Goal: Task Accomplishment & Management: Complete application form

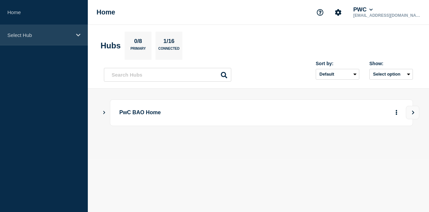
click at [39, 40] on div "Select Hub" at bounding box center [44, 35] width 88 height 20
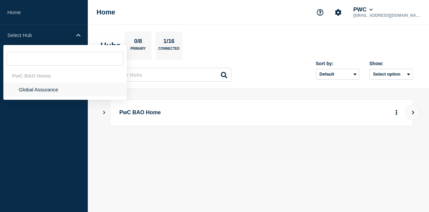
click at [37, 92] on li "Global Assurance" at bounding box center [64, 89] width 123 height 14
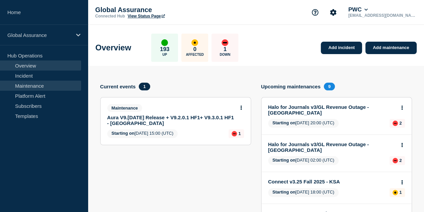
click at [31, 82] on link "Maintenance" at bounding box center [40, 85] width 81 height 10
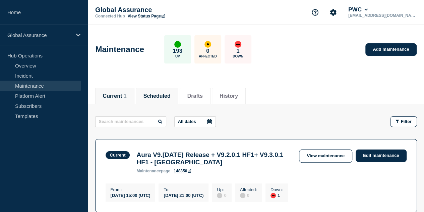
click at [167, 96] on button "Scheduled" at bounding box center [156, 96] width 27 height 6
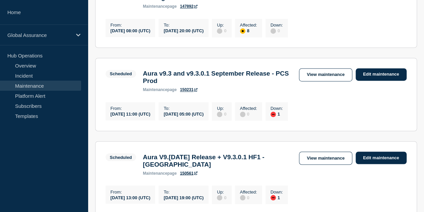
scroll to position [492, 0]
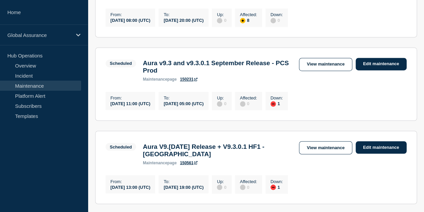
click at [188, 81] on link "150231" at bounding box center [188, 79] width 17 height 5
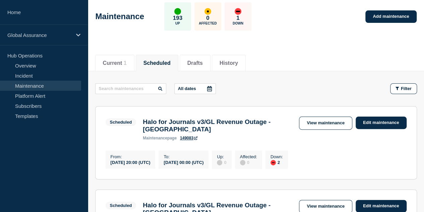
scroll to position [0, 0]
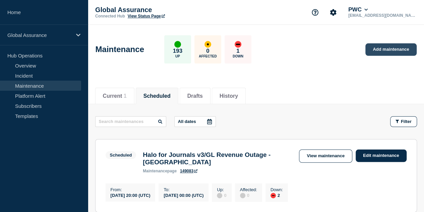
click at [387, 50] on link "Add maintenance" at bounding box center [390, 49] width 51 height 12
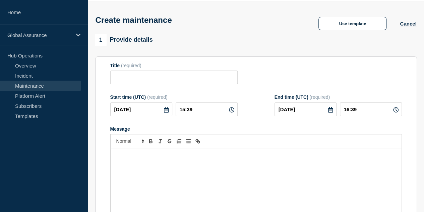
scroll to position [34, 0]
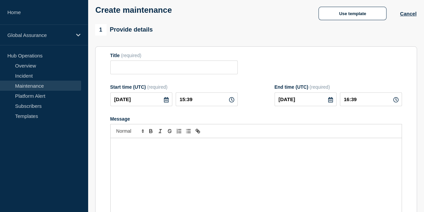
click at [151, 76] on form "Title (required) Start time (UTC) (required) [DATE] 15:39 End time (UTC) (requi…" at bounding box center [256, 142] width 292 height 179
click at [148, 66] on input "Title" at bounding box center [173, 67] width 127 height 14
